Goal: Use online tool/utility: Utilize a website feature to perform a specific function

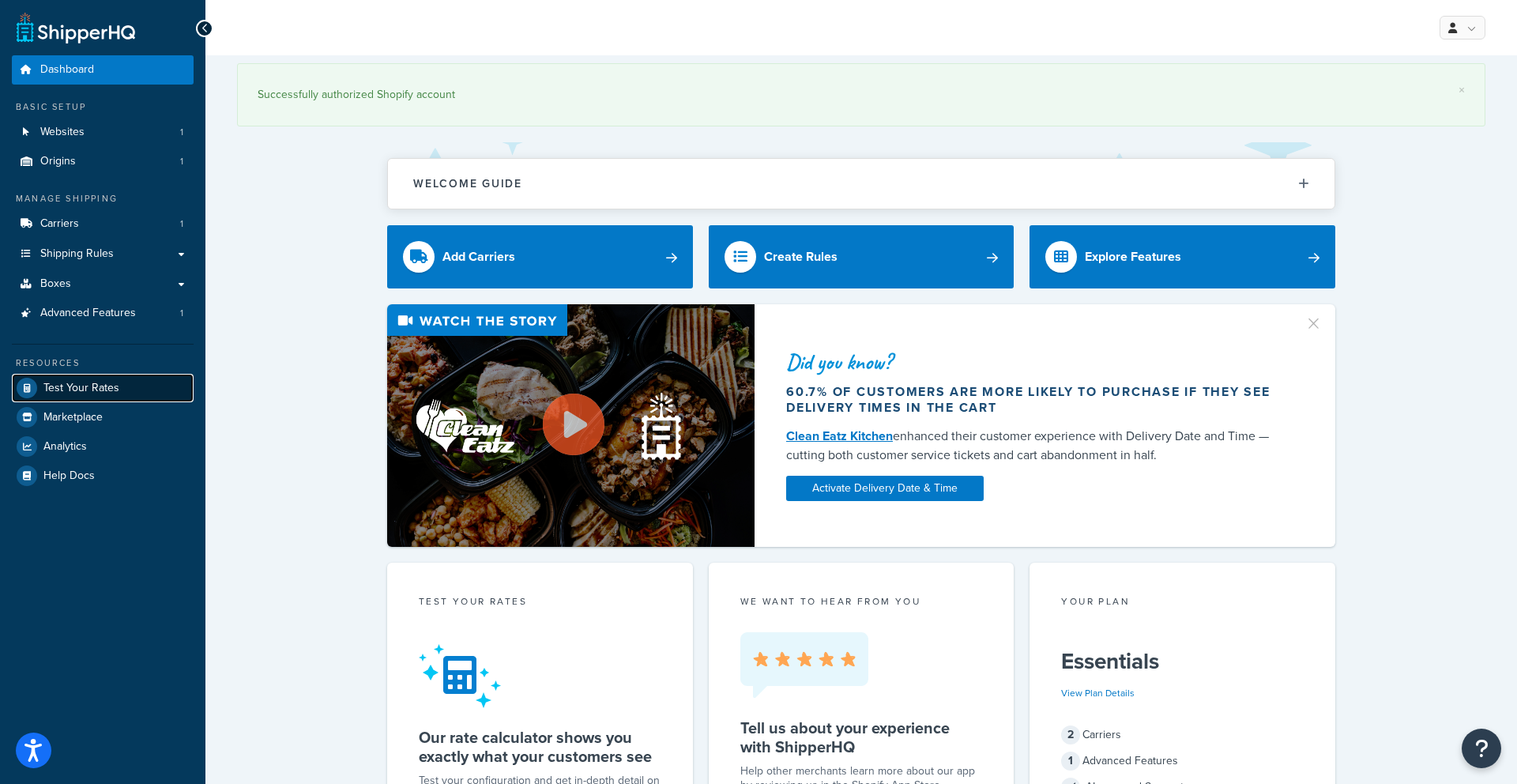
click at [72, 388] on span "Test Your Rates" at bounding box center [81, 389] width 76 height 14
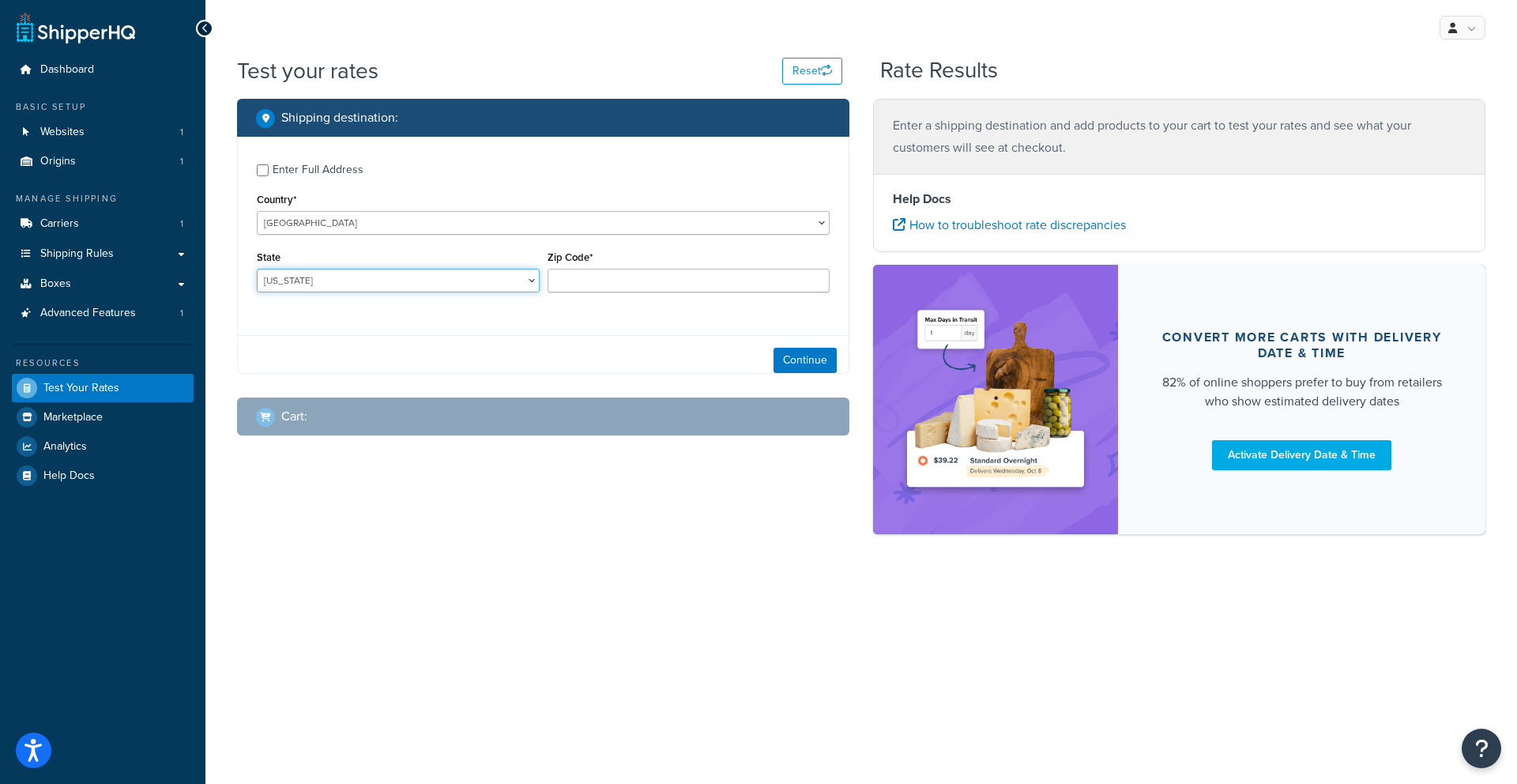
click at [469, 286] on select "Alabama Alaska American Samoa Arizona Arkansas Armed Forces Americas Armed Forc…" at bounding box center [398, 280] width 283 height 24
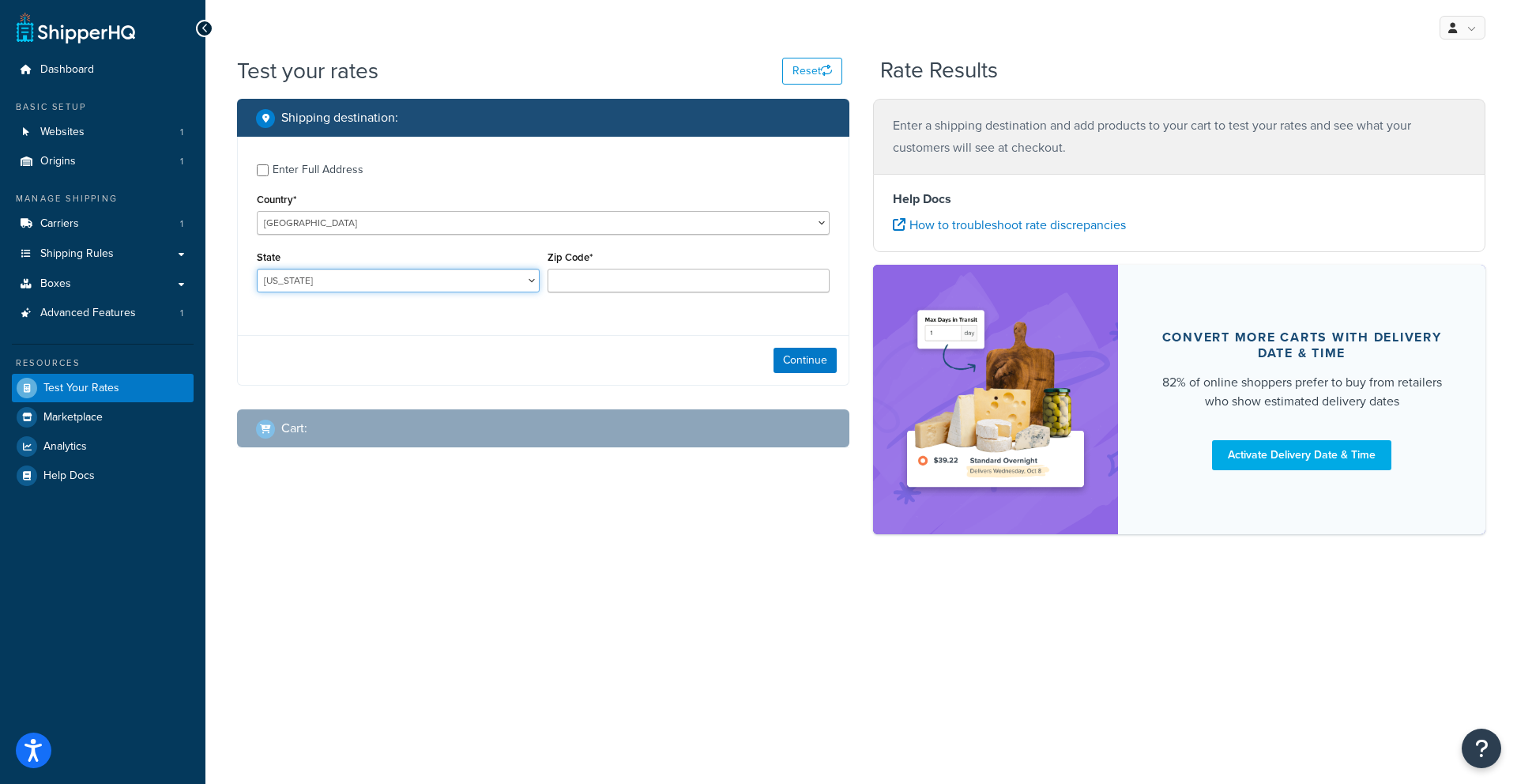
select select "CA"
click at [257, 268] on select "Alabama Alaska American Samoa Arizona Arkansas Armed Forces Americas Armed Forc…" at bounding box center [398, 280] width 283 height 24
click at [573, 278] on input "Zip Code*" at bounding box center [689, 280] width 283 height 24
type input "96101"
click at [785, 360] on button "Continue" at bounding box center [805, 360] width 63 height 26
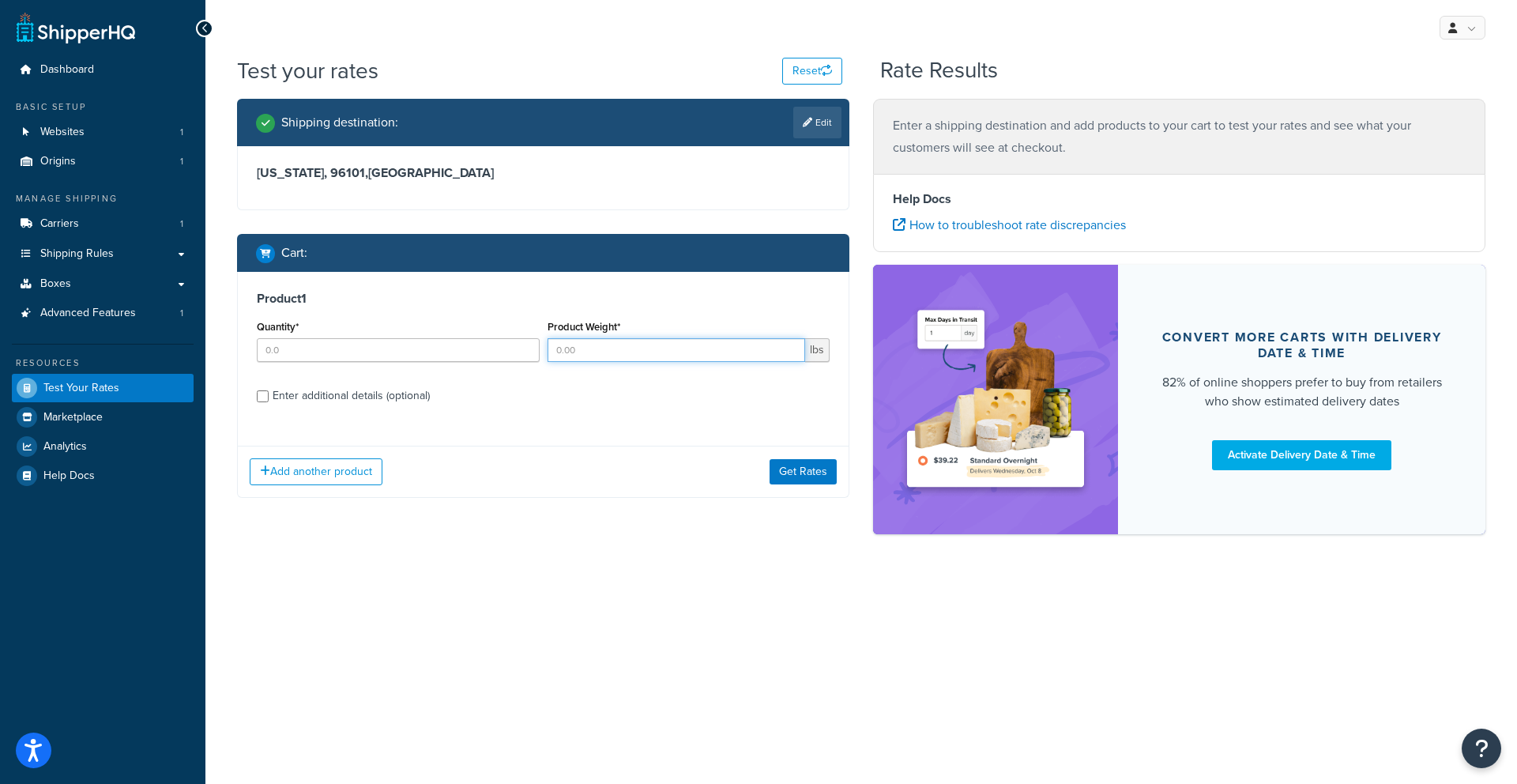
click at [570, 355] on input "Product Weight*" at bounding box center [677, 350] width 258 height 24
type input "27"
click at [361, 396] on div "Enter additional details (optional)" at bounding box center [351, 396] width 158 height 22
click at [268, 396] on input "Enter additional details (optional)" at bounding box center [262, 396] width 12 height 12
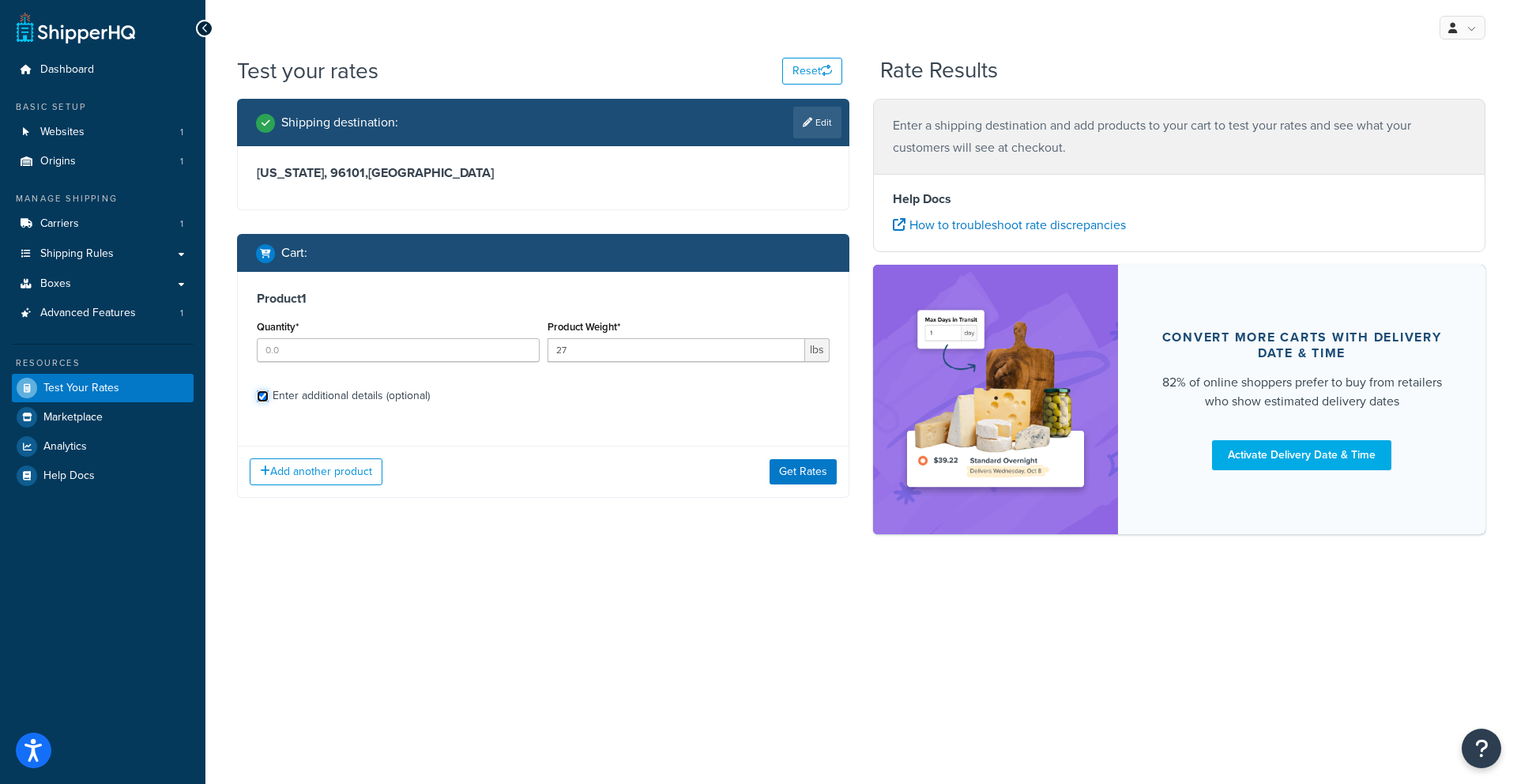
checkbox input "true"
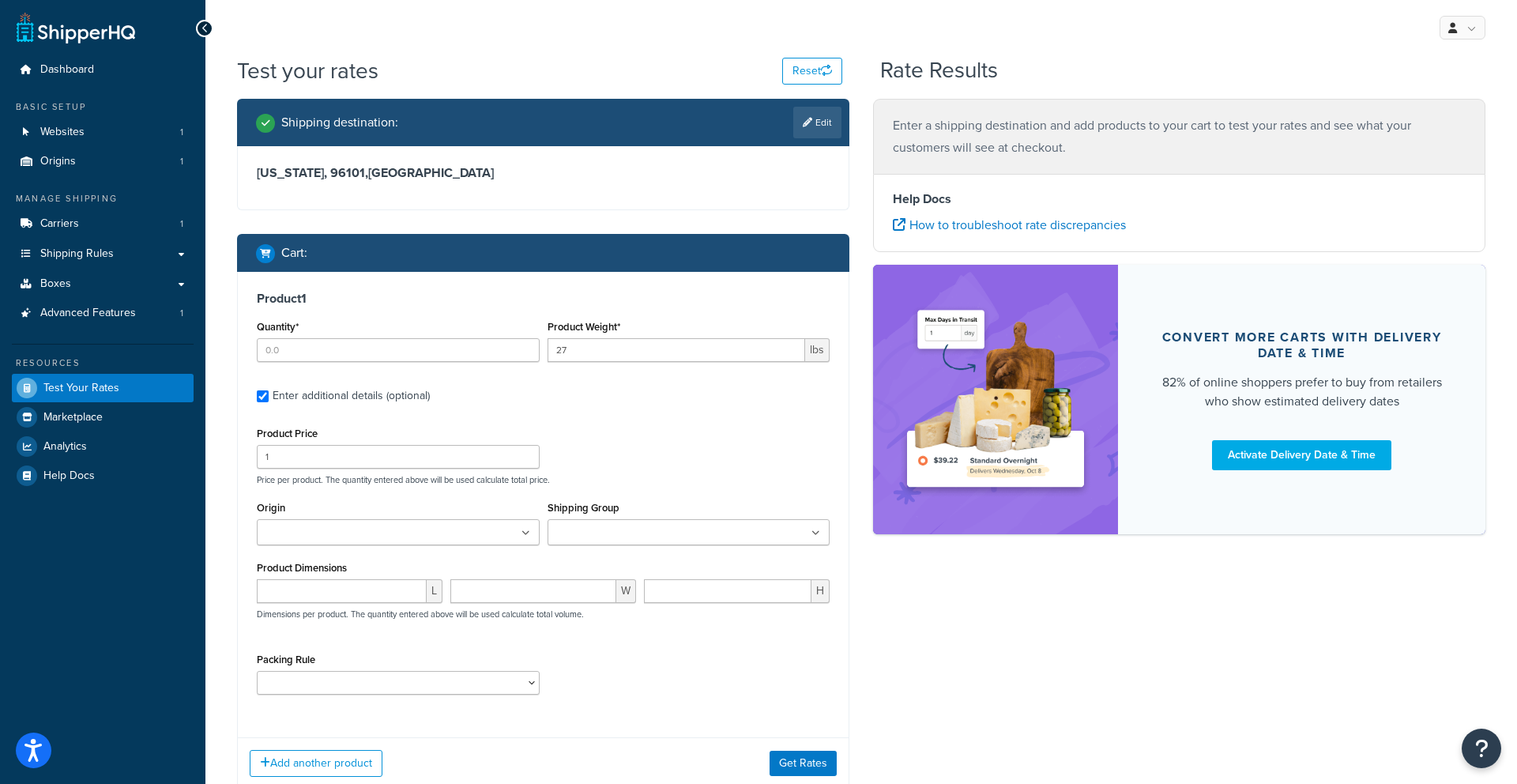
click at [352, 363] on div "Quantity*" at bounding box center [398, 345] width 291 height 58
click at [346, 359] on input "Quantity*" at bounding box center [398, 350] width 283 height 24
type input "1"
click at [346, 586] on input "number" at bounding box center [341, 591] width 170 height 24
type input "37"
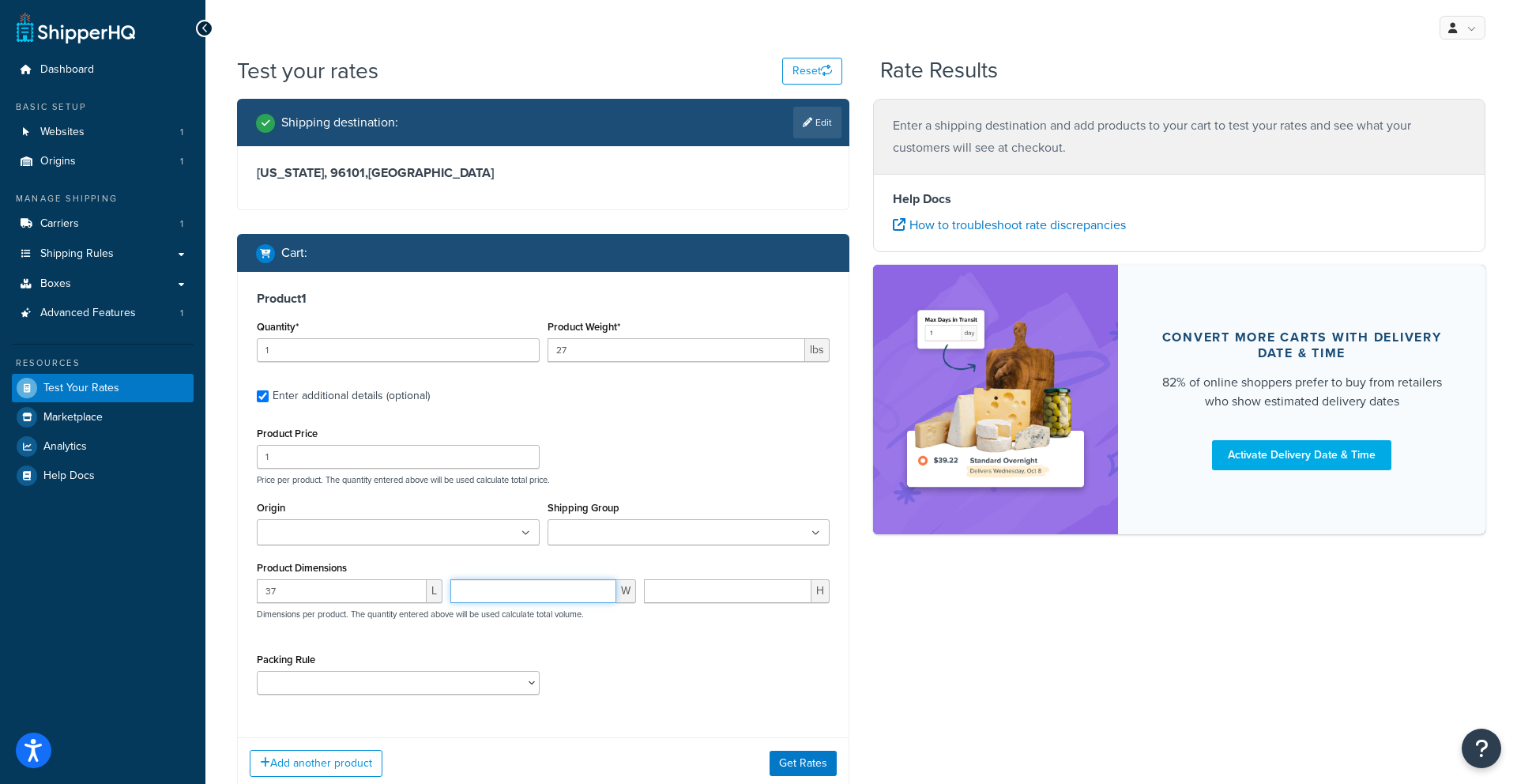
click at [480, 593] on input "number" at bounding box center [534, 591] width 166 height 24
type input "15"
click at [678, 598] on input "number" at bounding box center [728, 591] width 168 height 24
type input "6"
click at [817, 766] on button "Get Rates" at bounding box center [803, 764] width 67 height 26
